Goal: Task Accomplishment & Management: Use online tool/utility

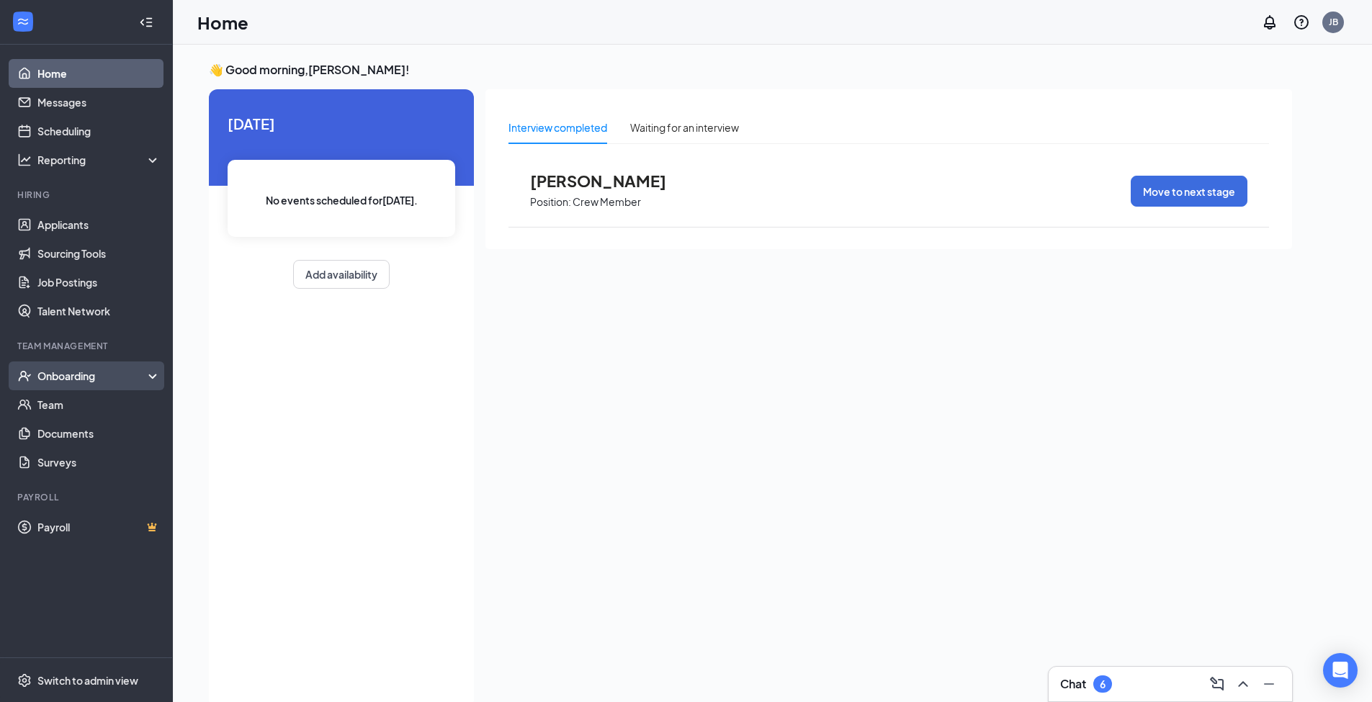
click at [71, 378] on div "Onboarding" at bounding box center [92, 376] width 111 height 14
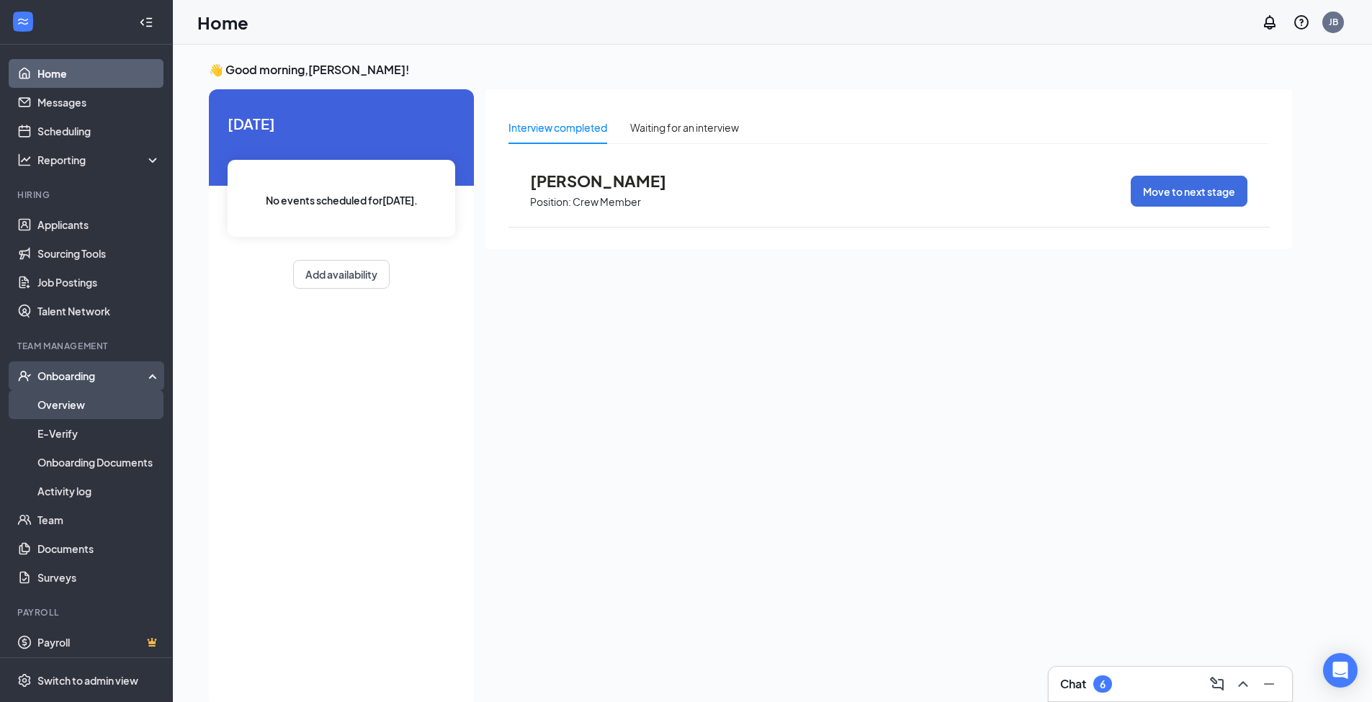
click at [73, 404] on link "Overview" at bounding box center [98, 404] width 123 height 29
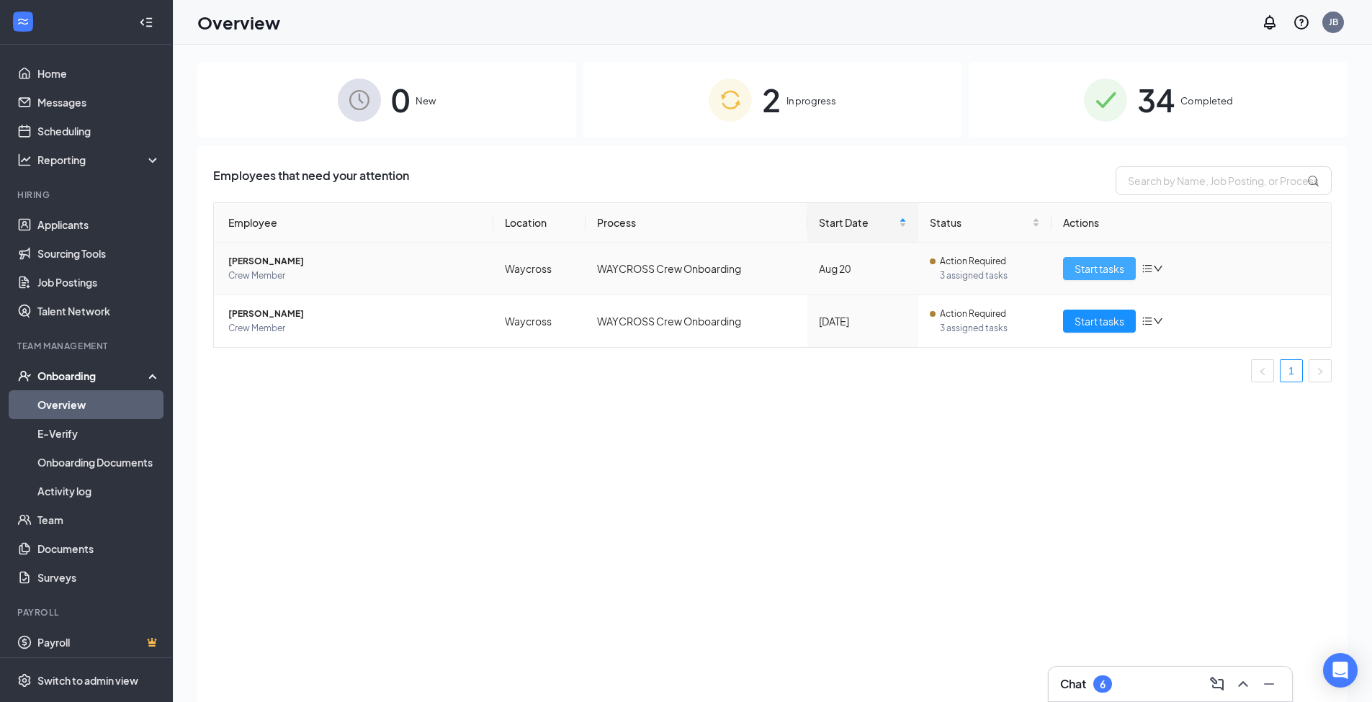
click at [1080, 266] on span "Start tasks" at bounding box center [1100, 269] width 50 height 16
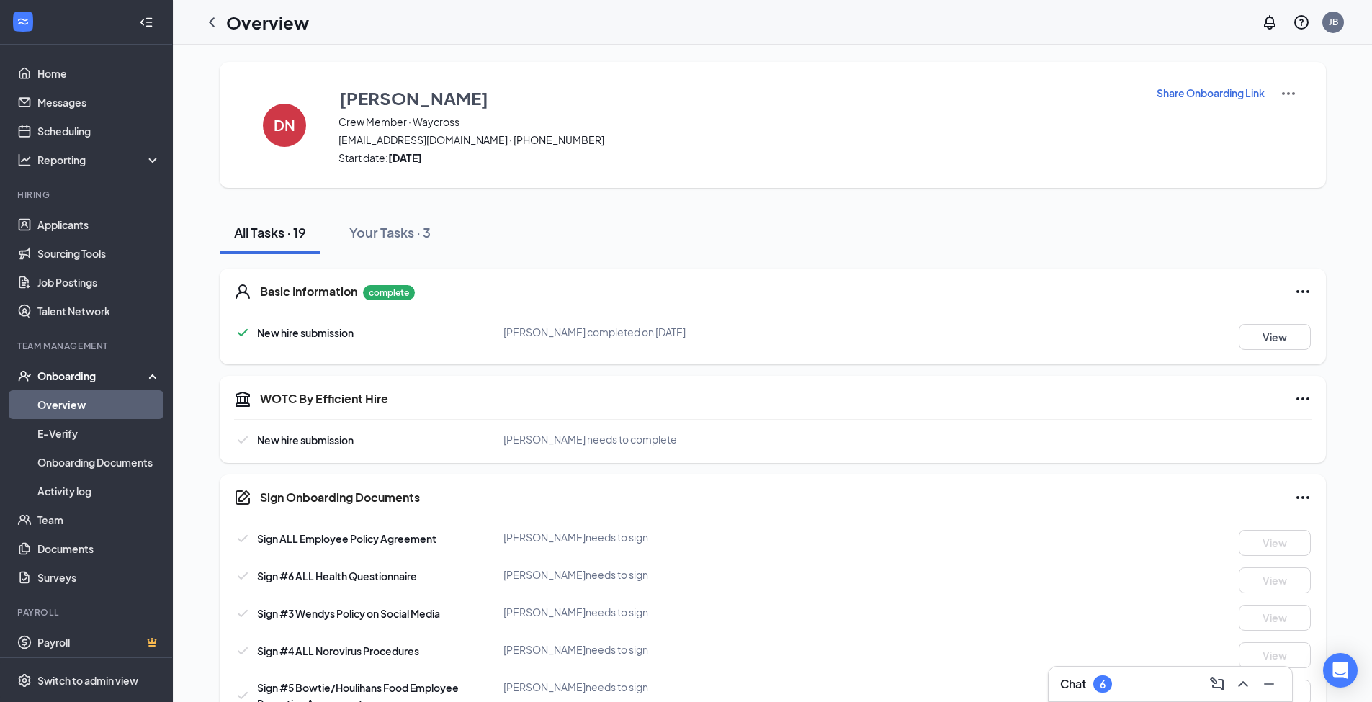
click at [76, 400] on link "Overview" at bounding box center [98, 404] width 123 height 29
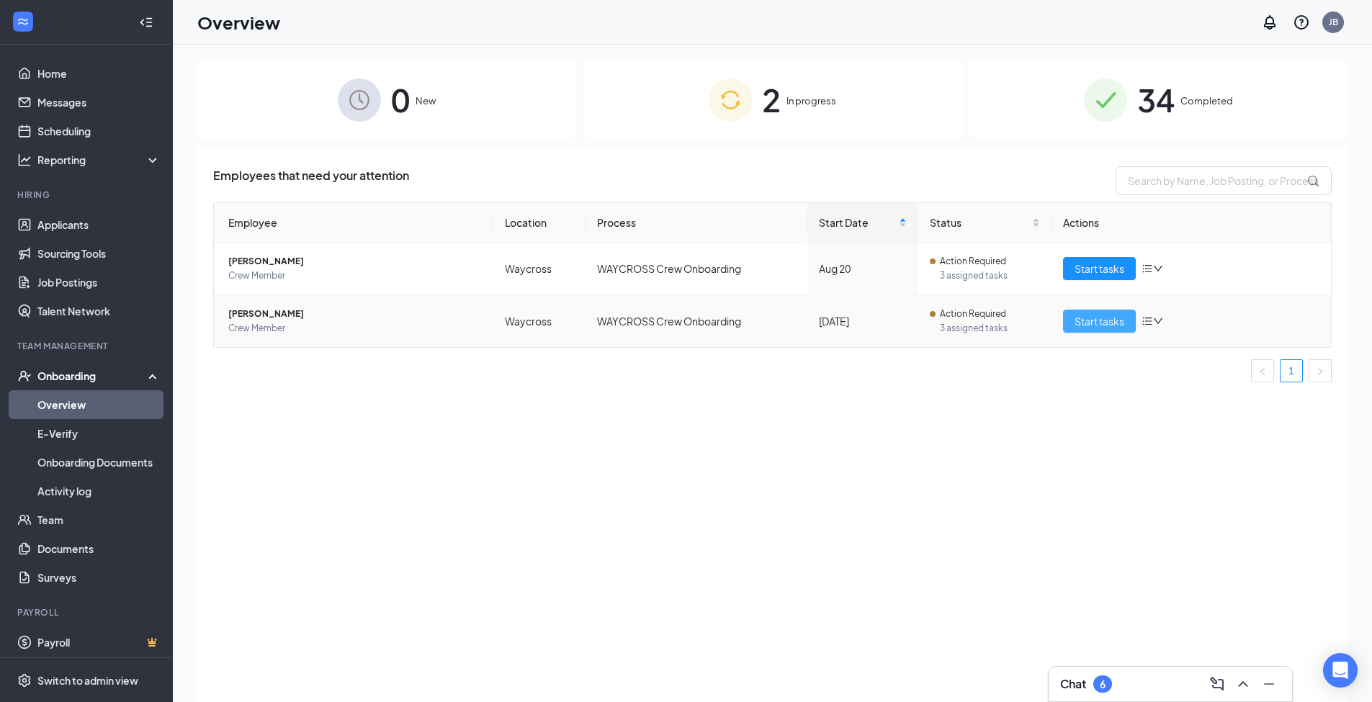
click at [1089, 324] on span "Start tasks" at bounding box center [1100, 321] width 50 height 16
